Goal: Contribute content

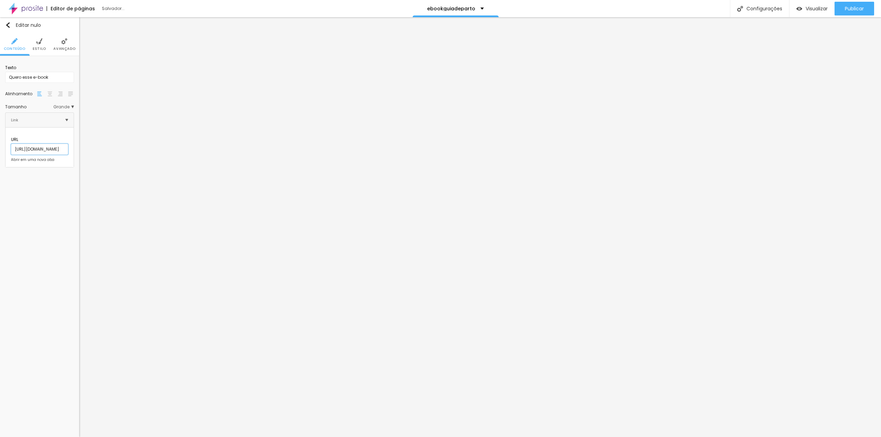
click at [44, 144] on input "[URL][DOMAIN_NAME]" at bounding box center [39, 149] width 57 height 11
click at [43, 144] on input "[URL][DOMAIN_NAME]" at bounding box center [39, 149] width 57 height 11
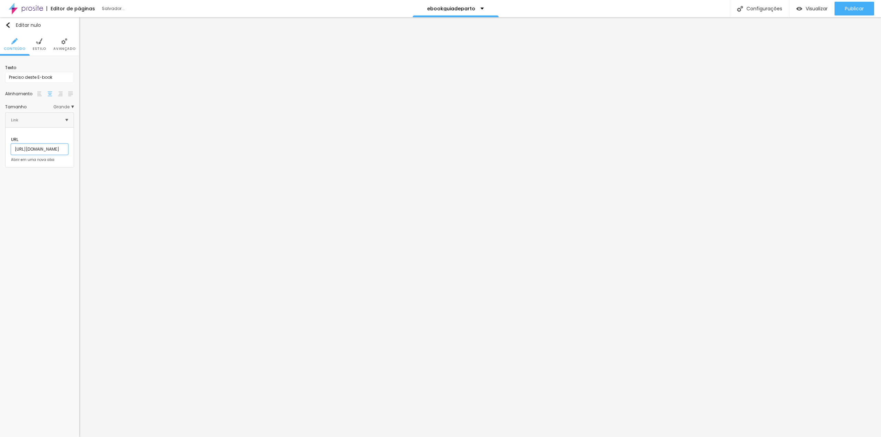
click at [43, 144] on input "[URL][DOMAIN_NAME]" at bounding box center [39, 149] width 57 height 11
paste input "[DOMAIN_NAME][URL]"
type input "[URL][DOMAIN_NAME]"
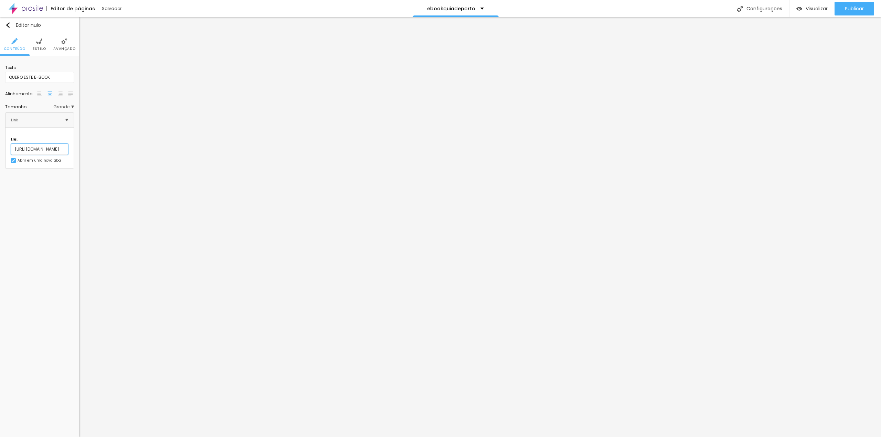
click at [52, 144] on input "[URL][DOMAIN_NAME]" at bounding box center [39, 149] width 57 height 11
paste input "[DOMAIN_NAME][URL]"
type input "[URL][DOMAIN_NAME]"
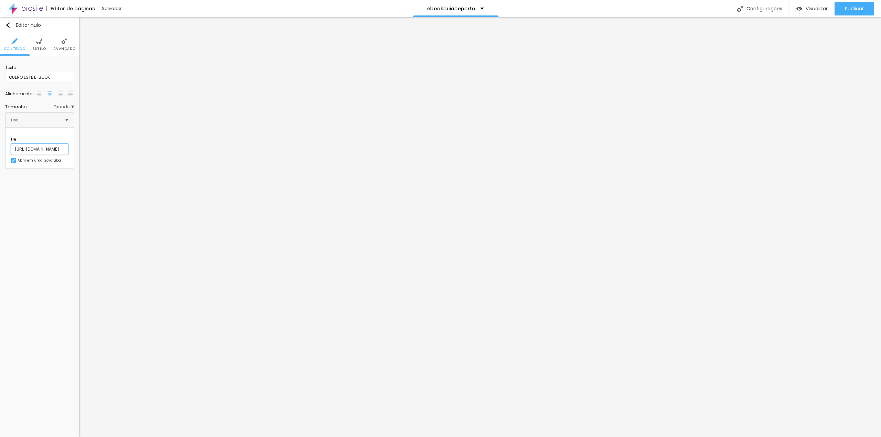
scroll to position [0, 25]
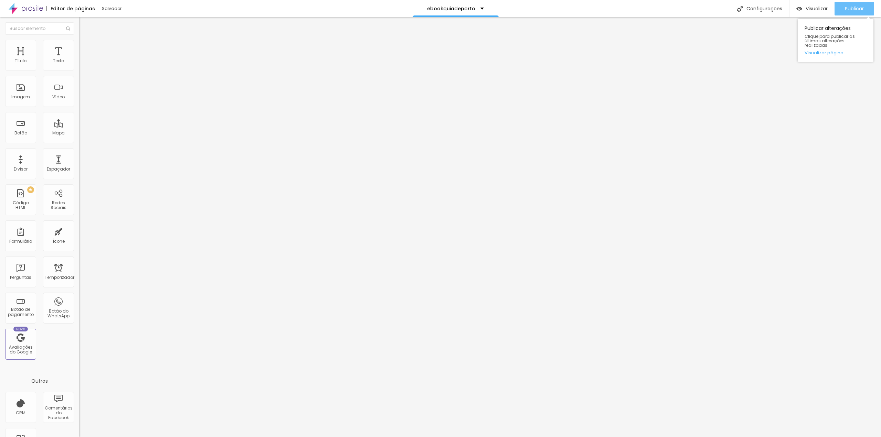
click at [867, 7] on button "Publicar" at bounding box center [854, 9] width 40 height 14
click at [19, 9] on img at bounding box center [26, 8] width 34 height 17
